Goal: Task Accomplishment & Management: Manage account settings

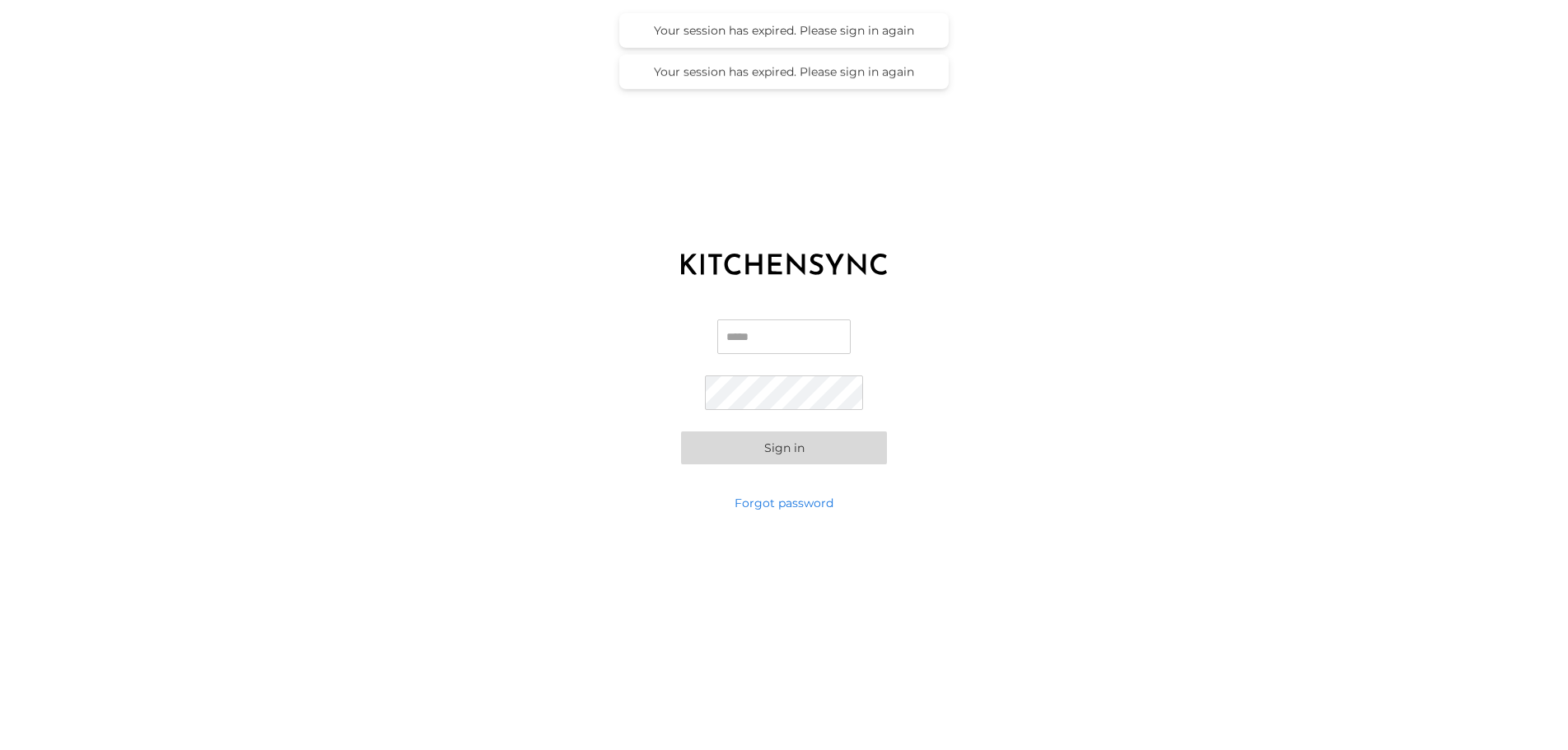
type input "**********"
click at [799, 447] on button "Sign in" at bounding box center [784, 447] width 206 height 33
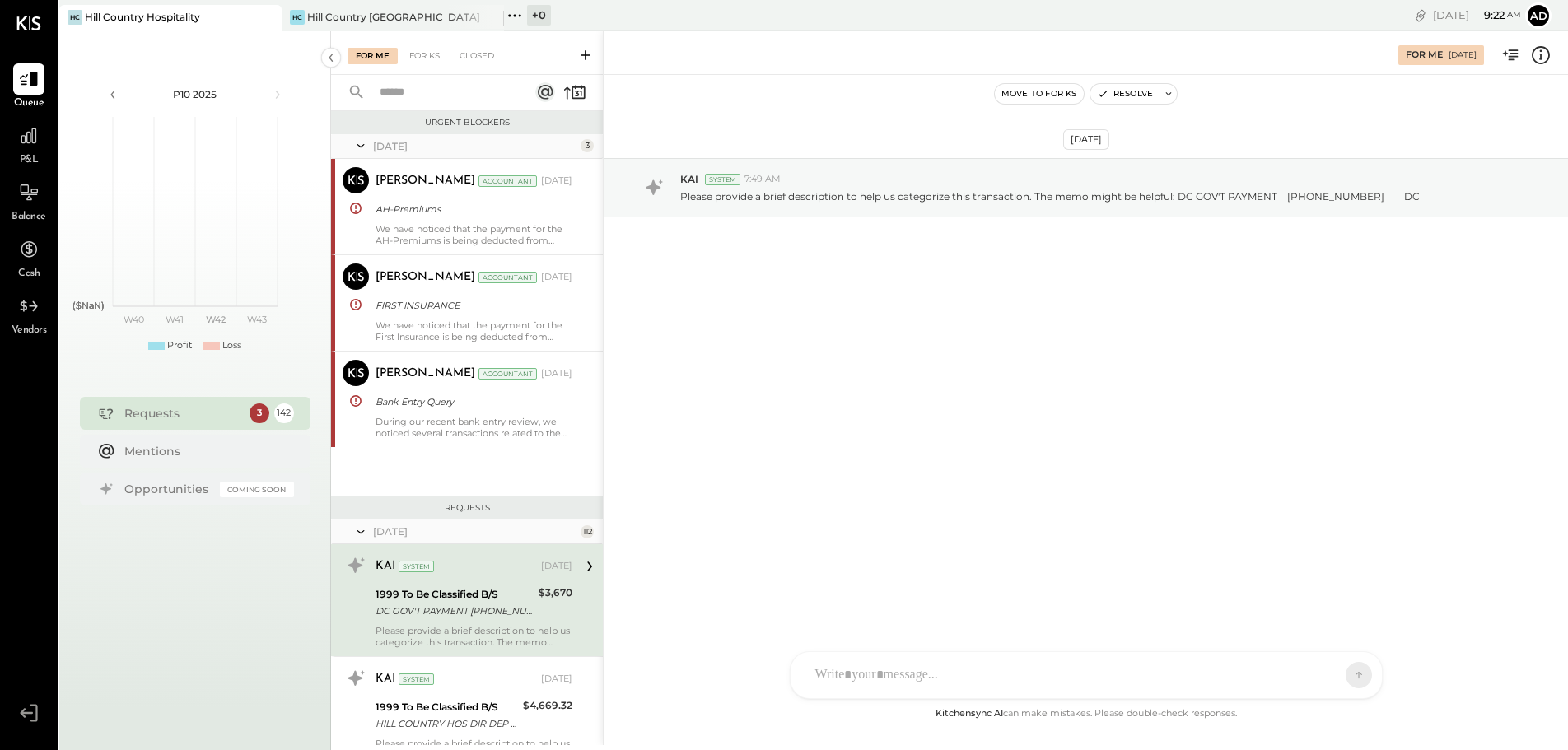
click at [174, 417] on div "Requests" at bounding box center [183, 412] width 117 height 16
click at [262, 412] on div "3" at bounding box center [258, 413] width 21 height 21
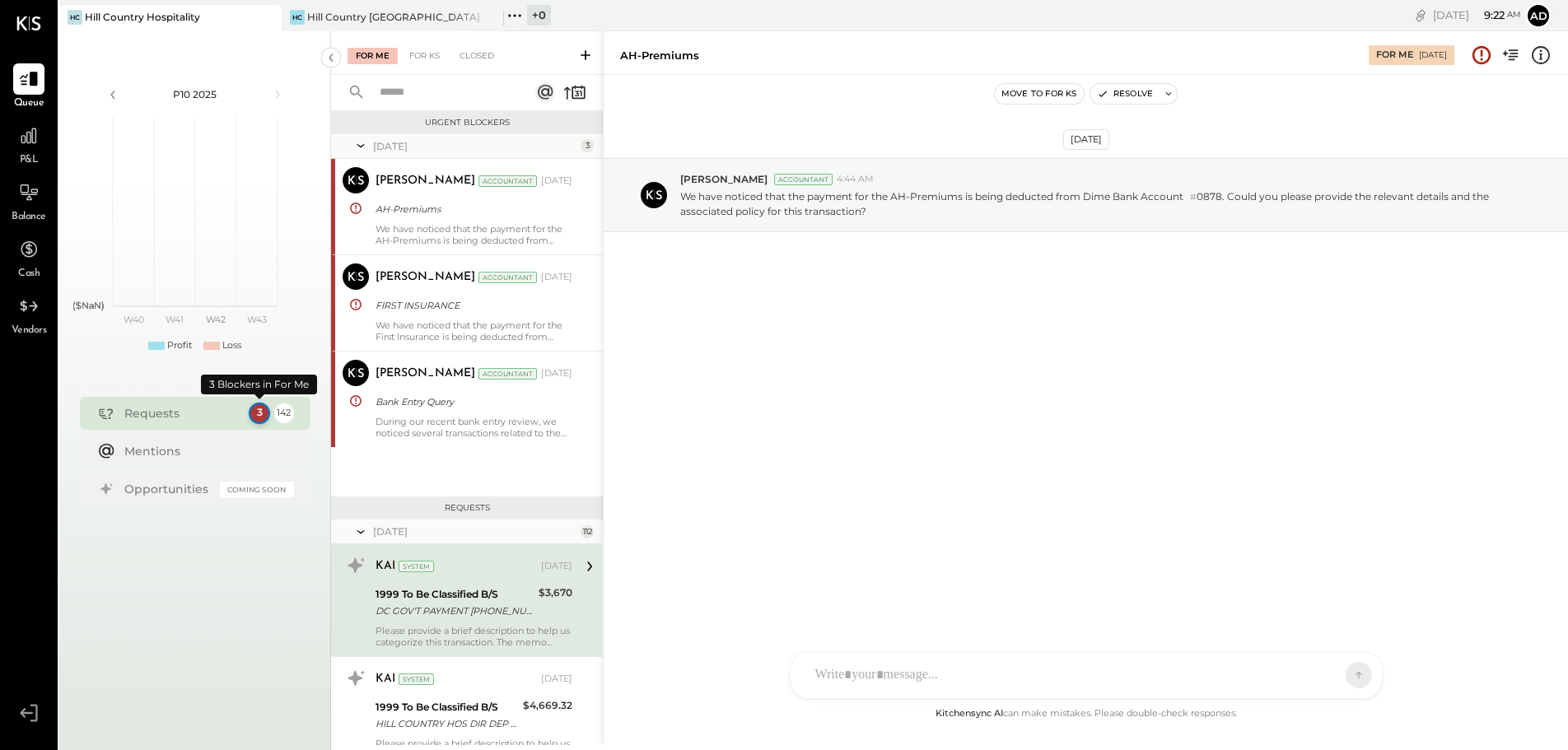
scroll to position [171, 0]
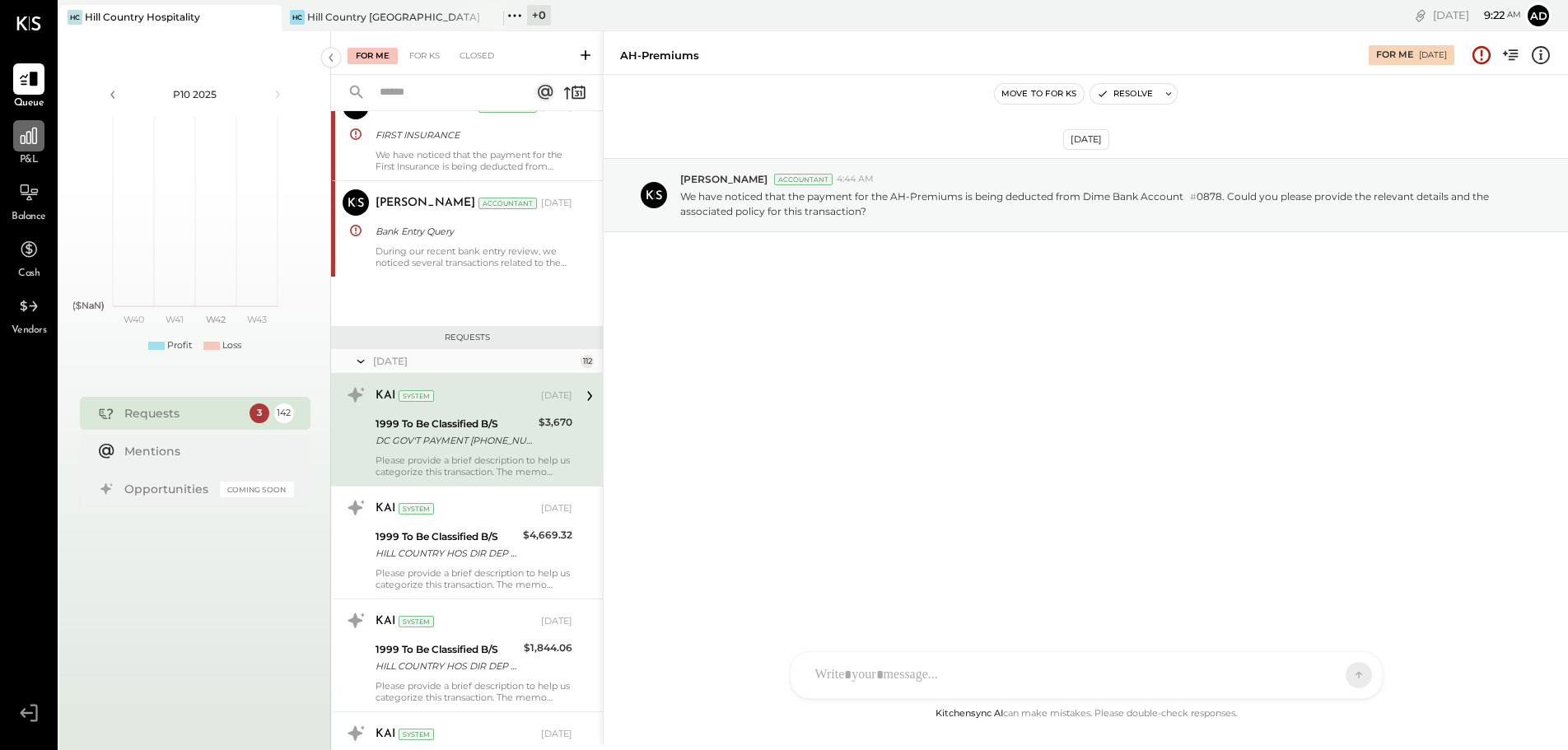
click at [31, 137] on icon at bounding box center [28, 135] width 21 height 21
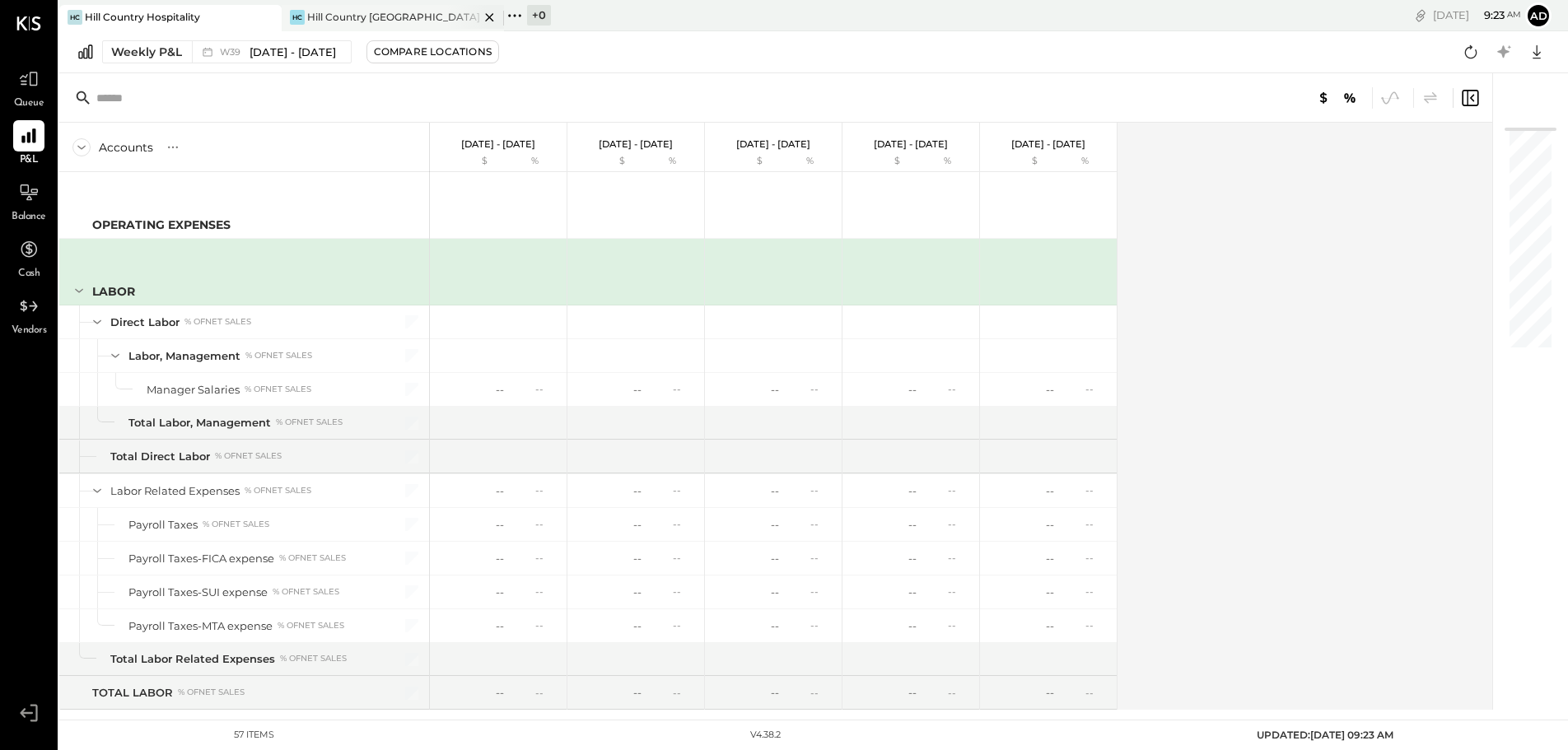
click at [419, 25] on div "[PERSON_NAME] Country [GEOGRAPHIC_DATA]" at bounding box center [392, 18] width 222 height 27
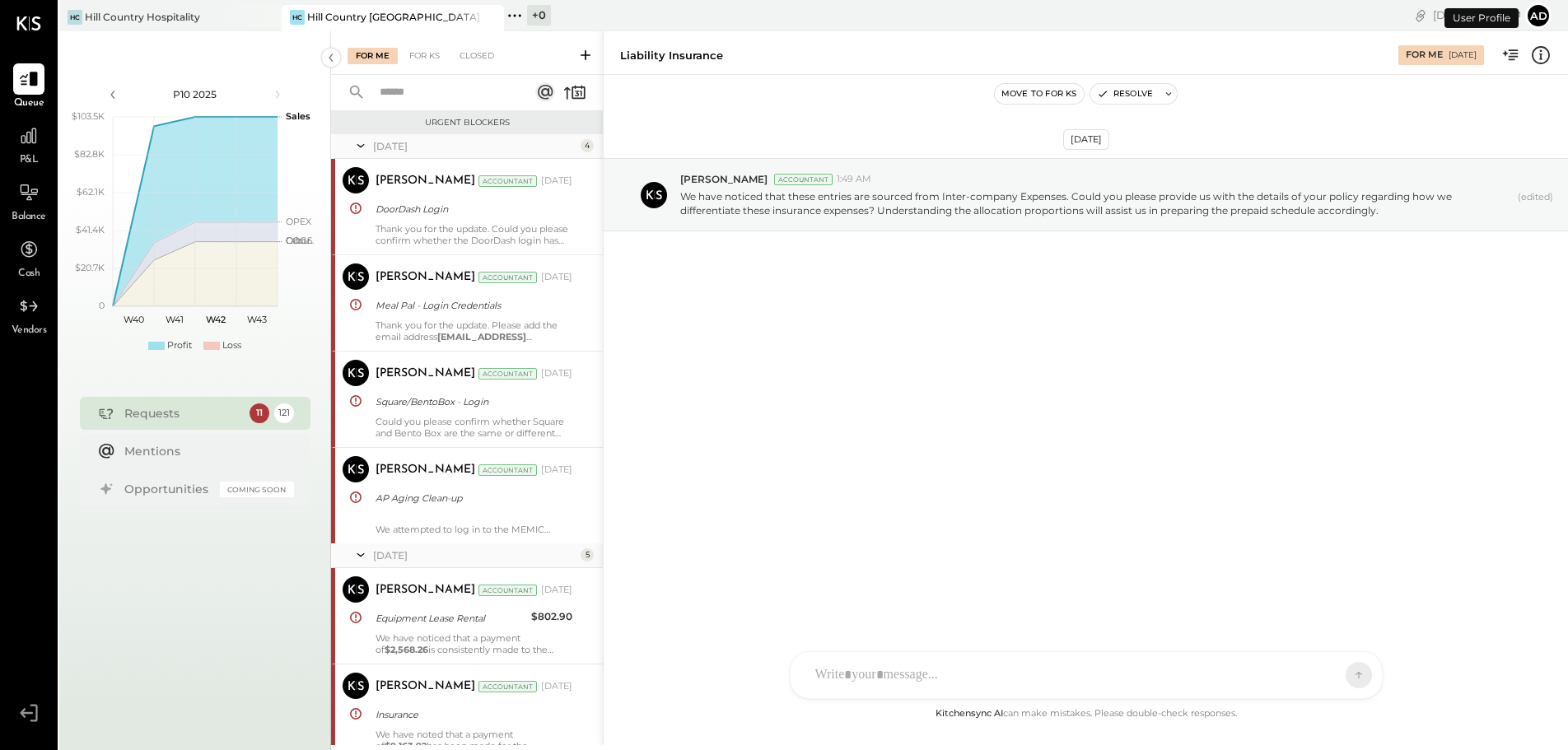
scroll to position [2066, 0]
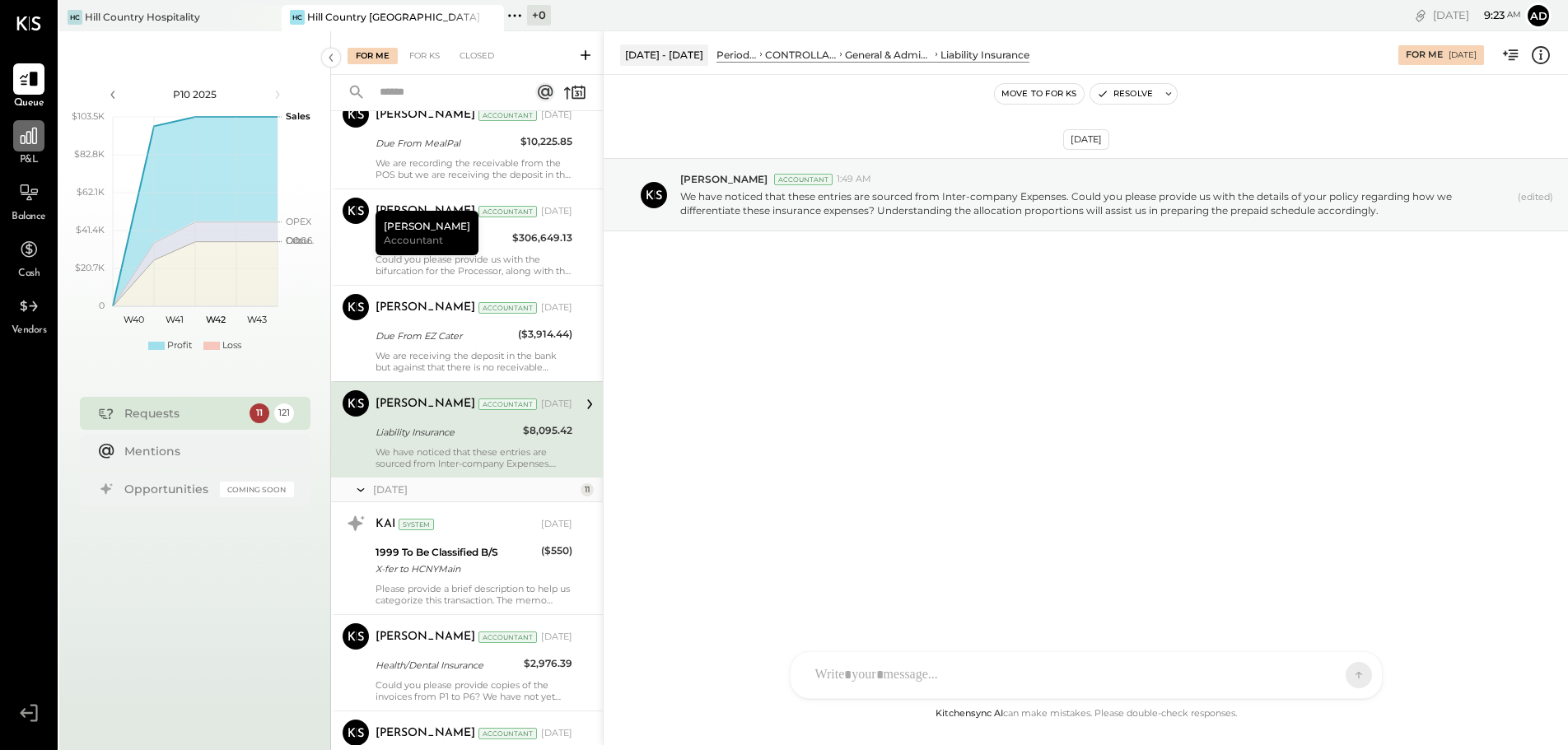
click at [25, 136] on icon at bounding box center [28, 135] width 16 height 16
